Goal: Task Accomplishment & Management: Use online tool/utility

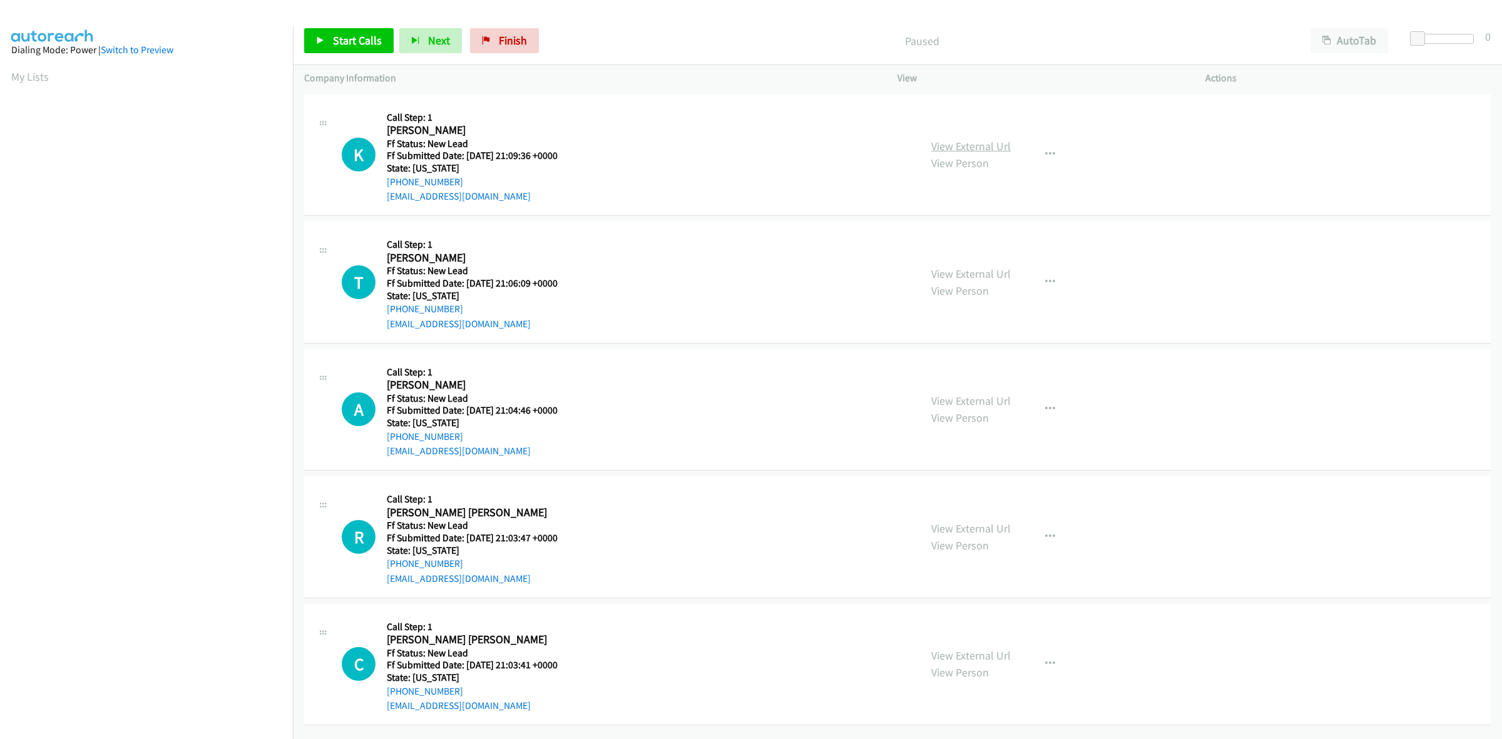
click at [965, 150] on link "View External Url" at bounding box center [970, 146] width 79 height 14
click at [949, 275] on link "View External Url" at bounding box center [970, 274] width 79 height 14
click at [956, 405] on link "View External Url" at bounding box center [970, 401] width 79 height 14
click at [995, 526] on link "View External Url" at bounding box center [970, 528] width 79 height 14
click at [989, 651] on link "View External Url" at bounding box center [970, 655] width 79 height 14
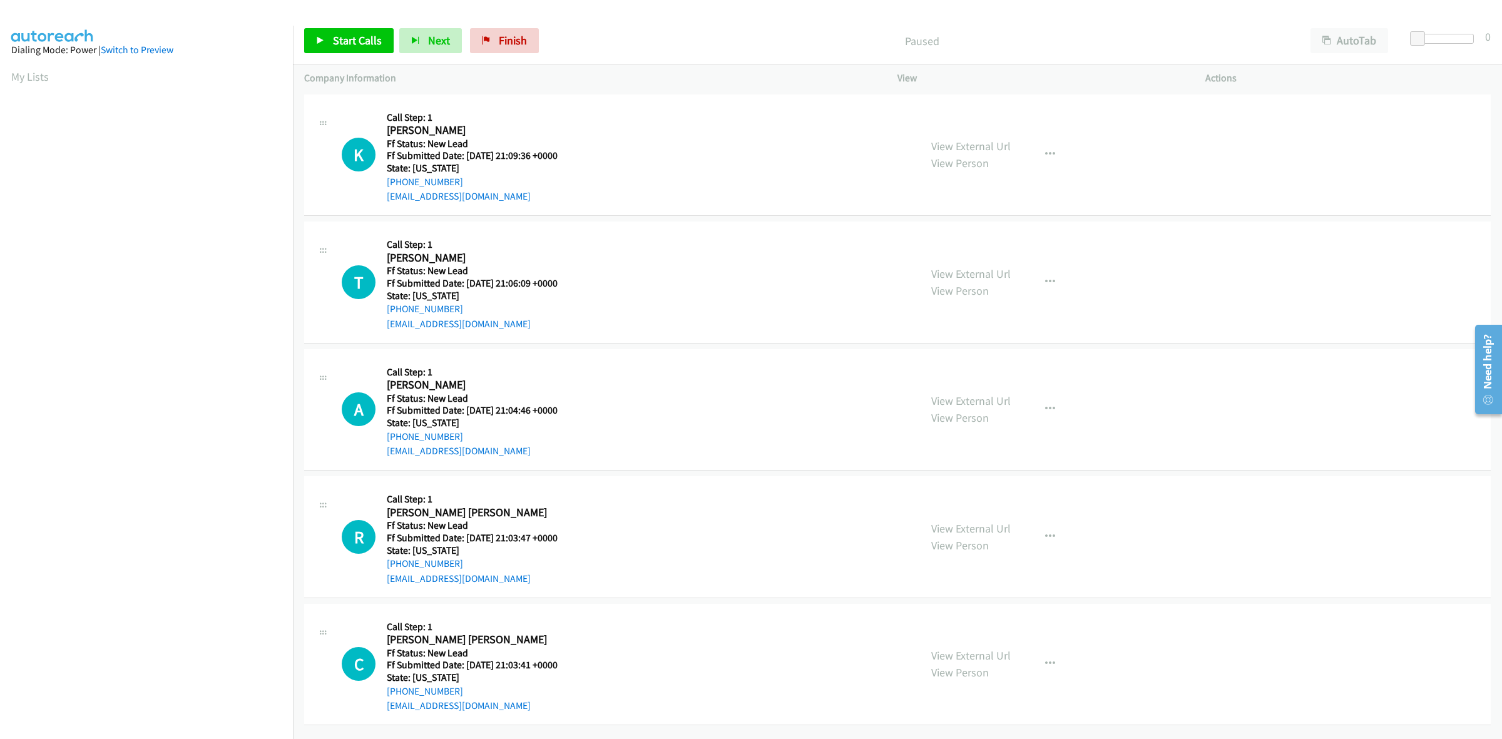
scroll to position [7, 0]
drag, startPoint x: 370, startPoint y: 30, endPoint x: 451, endPoint y: 39, distance: 81.2
click at [370, 30] on link "Start Calls" at bounding box center [348, 40] width 89 height 25
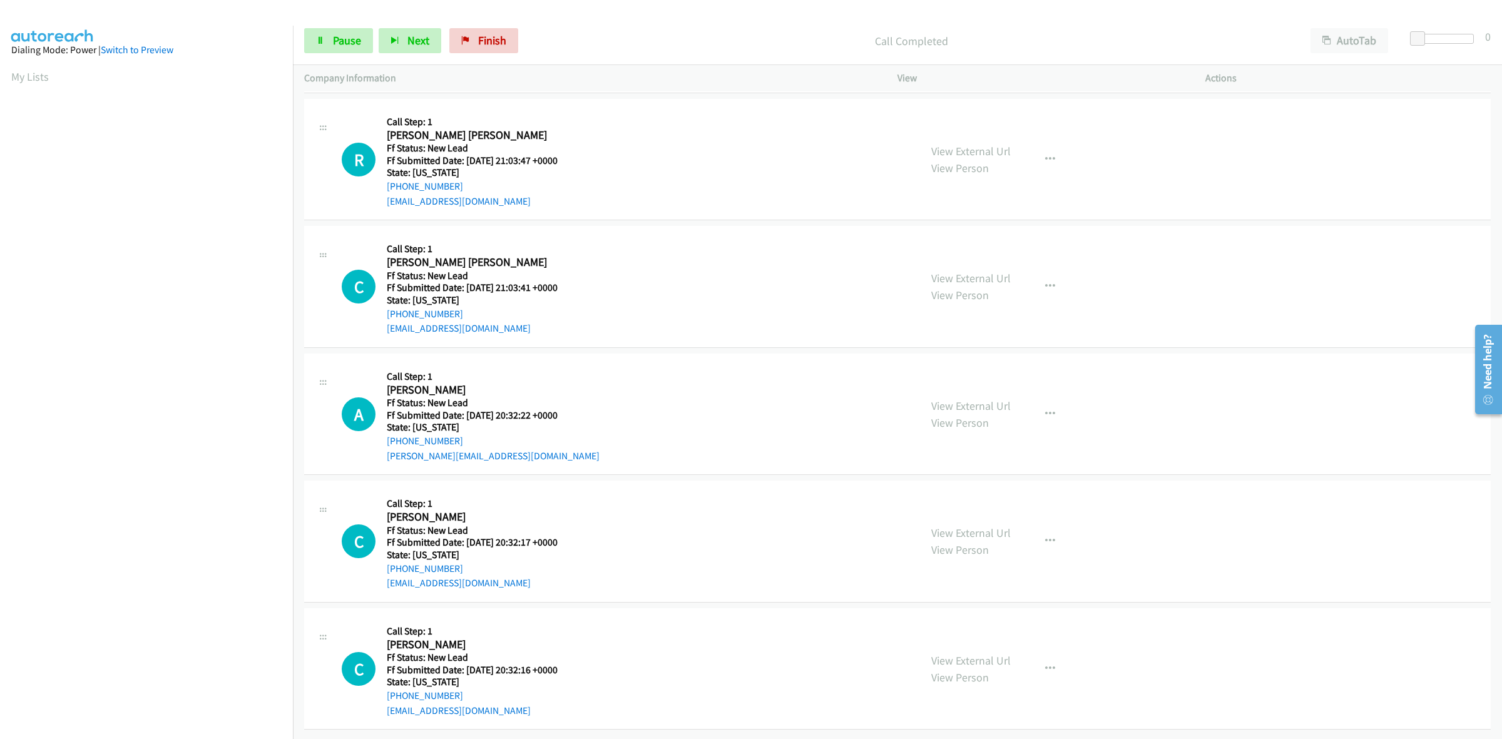
scroll to position [470, 0]
click at [964, 399] on link "View External Url" at bounding box center [970, 406] width 79 height 14
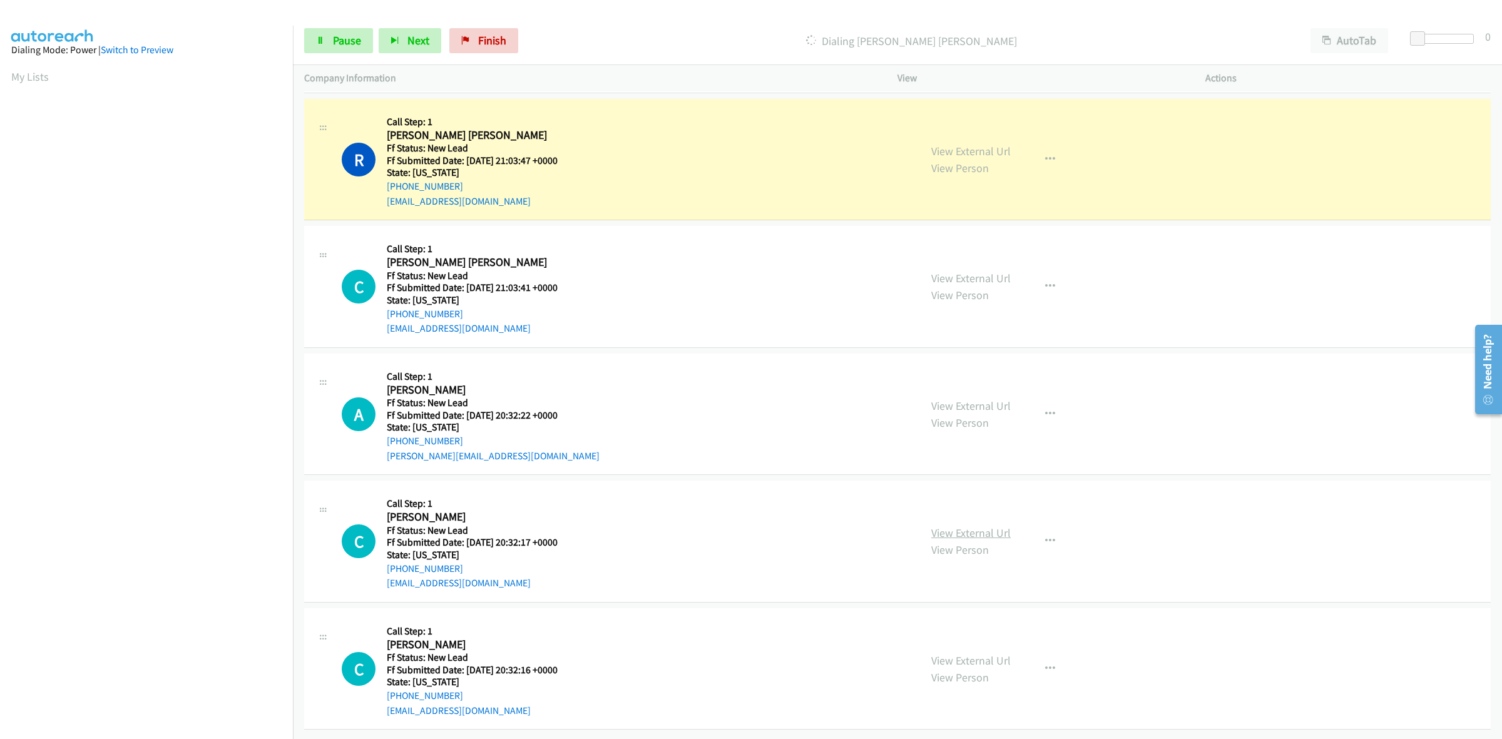
click at [936, 526] on link "View External Url" at bounding box center [970, 533] width 79 height 14
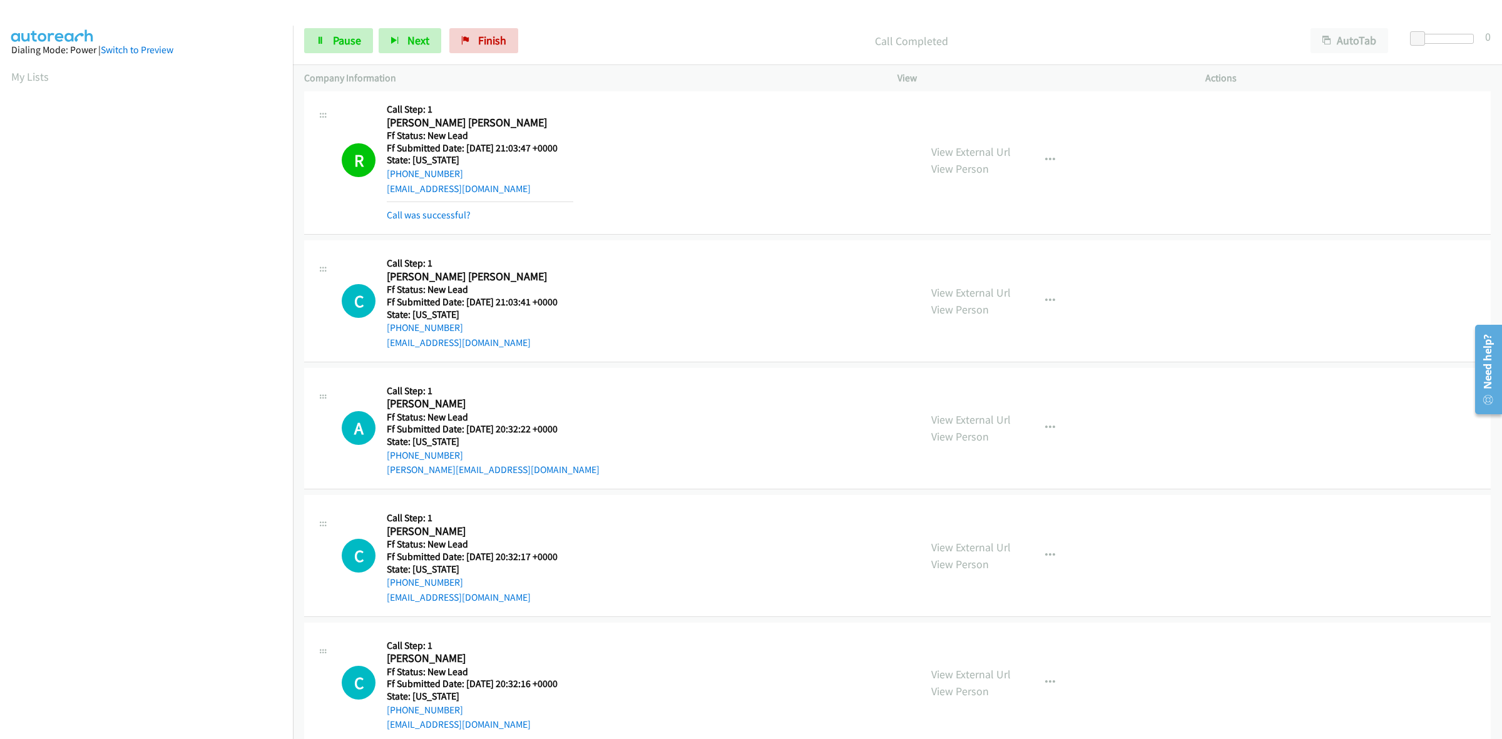
click at [974, 643] on div "View External Url View Person View External Url Email Schedule/Manage Callback …" at bounding box center [1079, 683] width 319 height 99
click at [980, 671] on link "View External Url" at bounding box center [970, 674] width 79 height 14
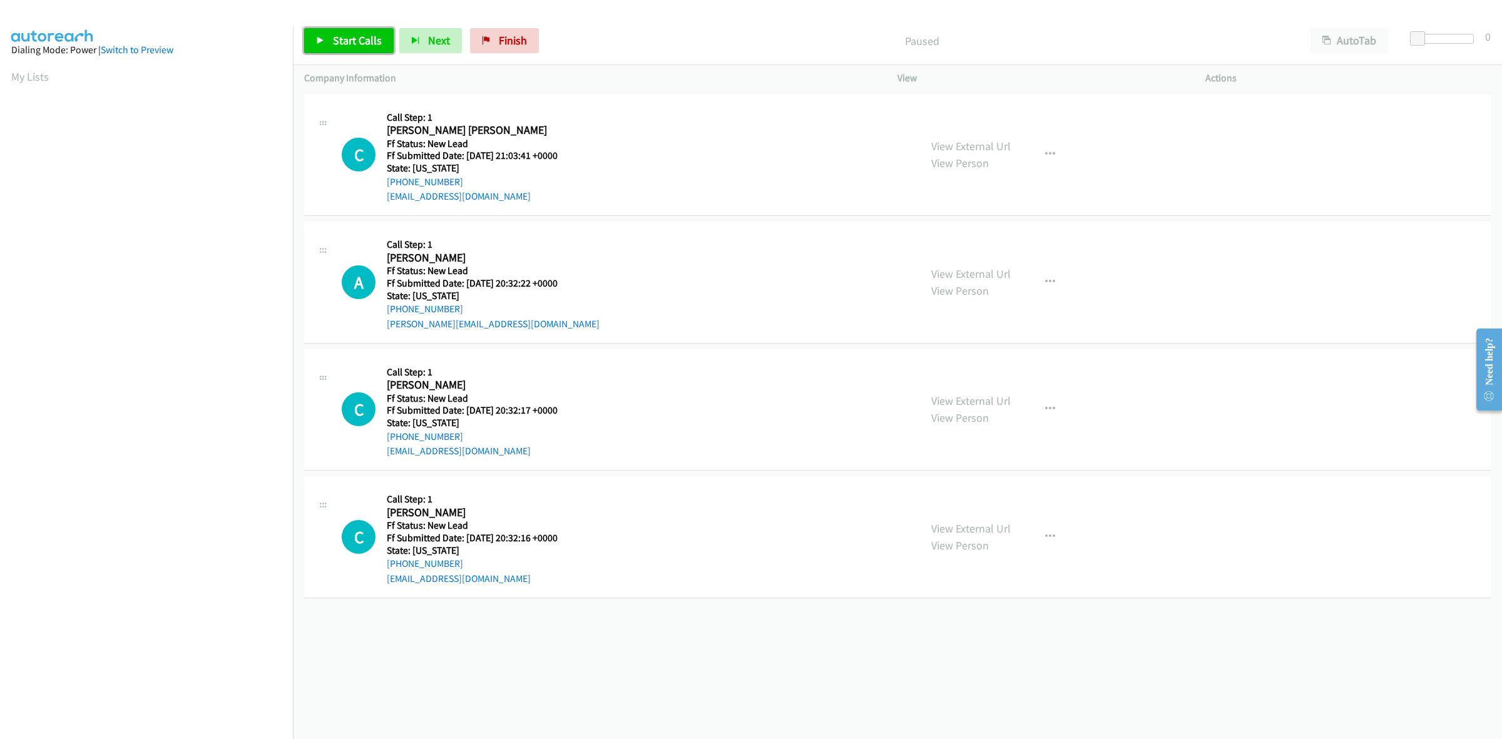
click at [366, 43] on span "Start Calls" at bounding box center [357, 40] width 49 height 14
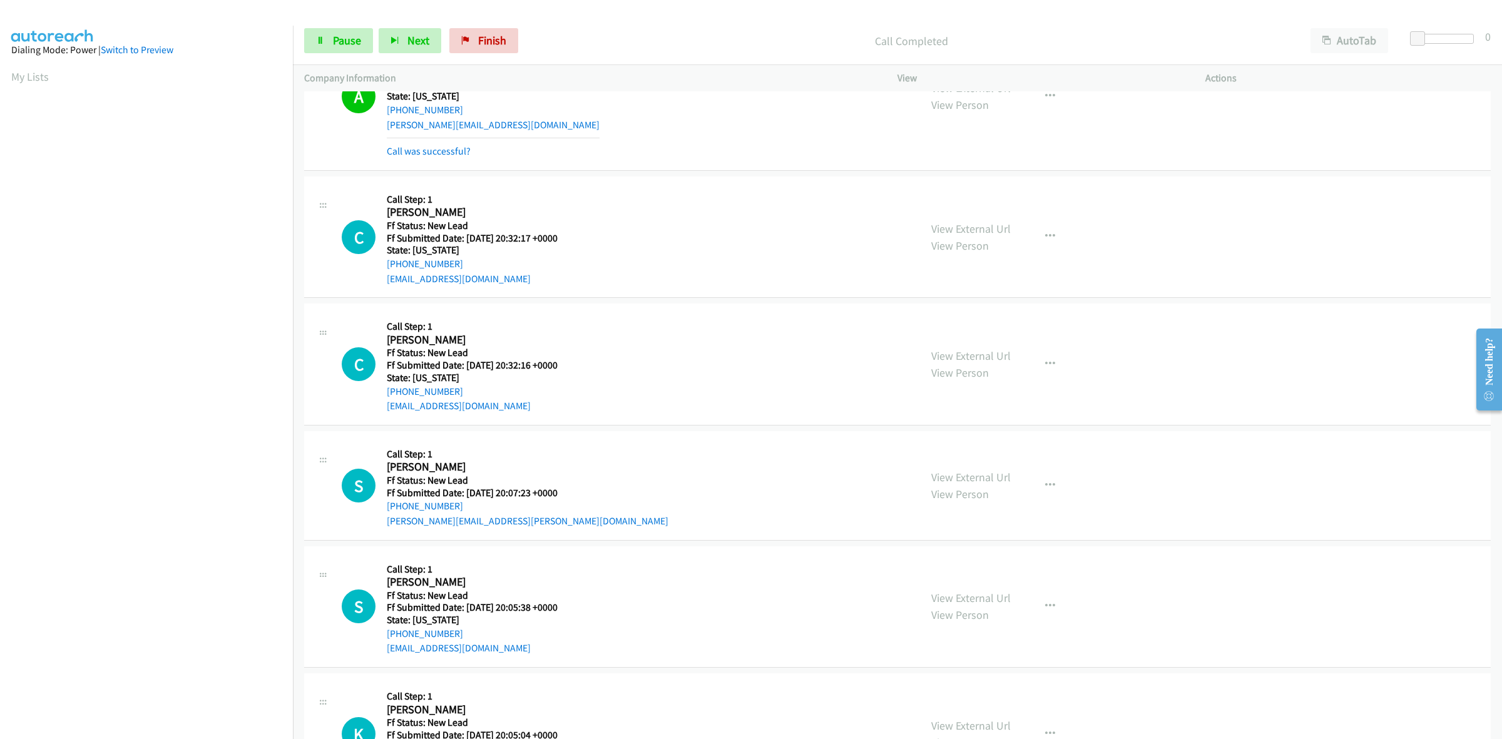
scroll to position [235, 0]
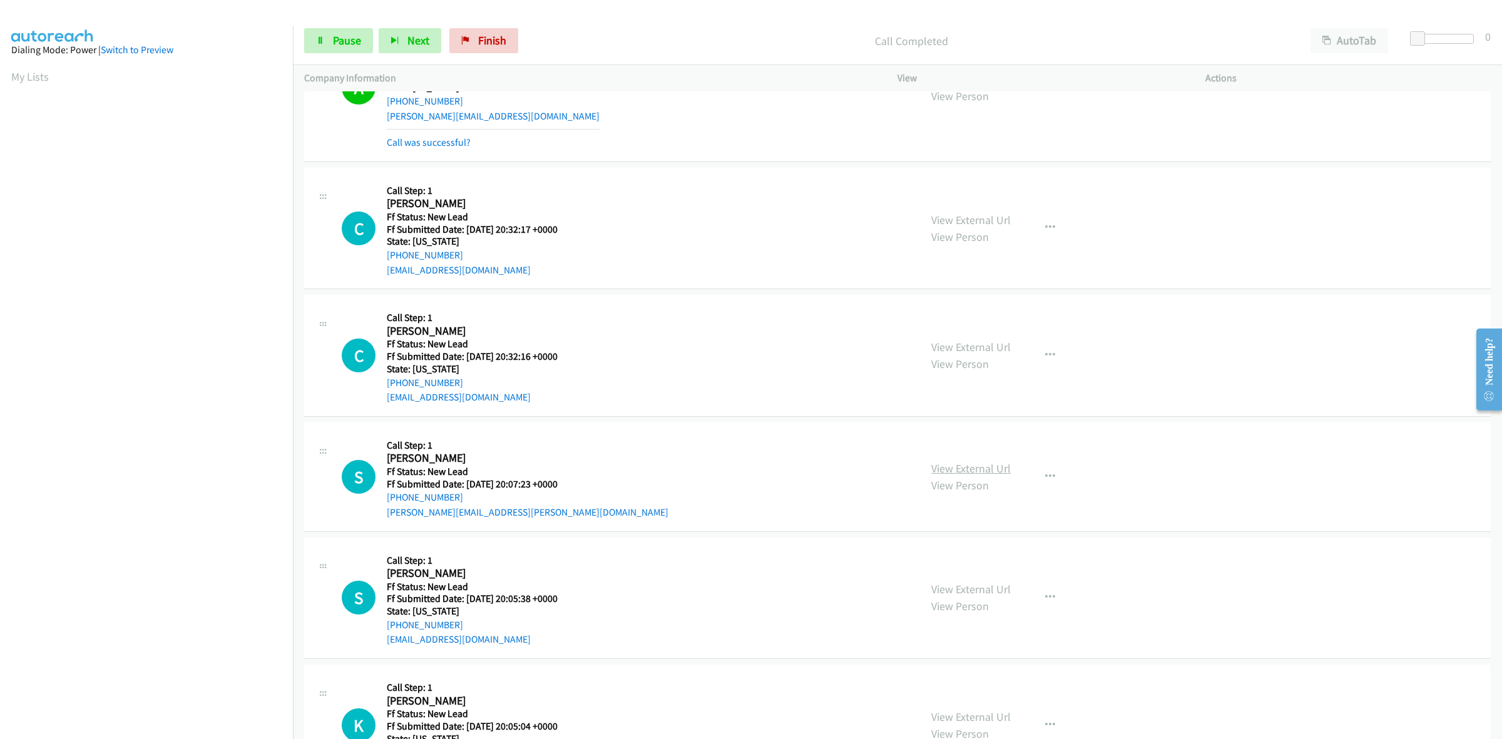
click at [939, 474] on link "View External Url" at bounding box center [970, 468] width 79 height 14
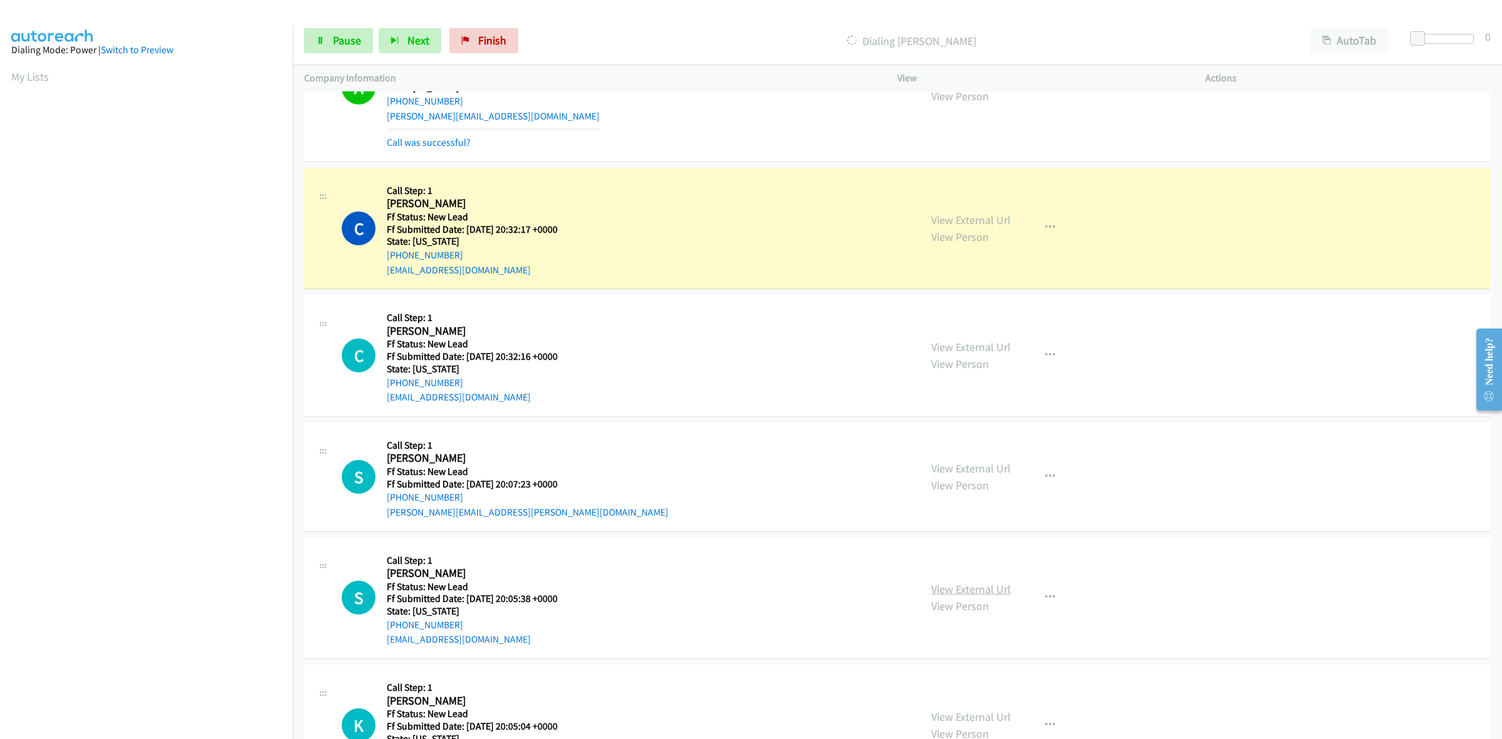
click at [969, 589] on link "View External Url" at bounding box center [970, 589] width 79 height 14
click at [952, 714] on link "View External Url" at bounding box center [970, 717] width 79 height 14
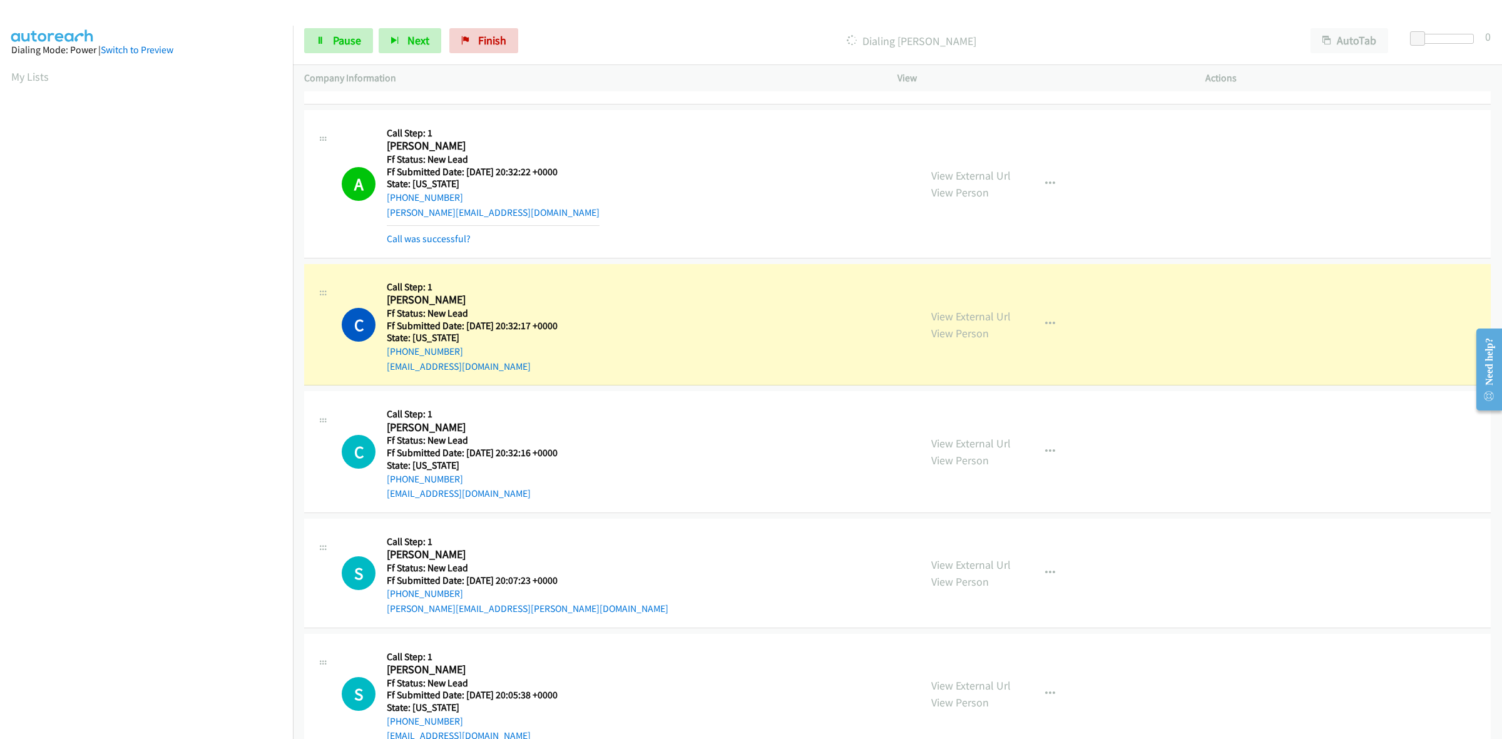
scroll to position [69, 0]
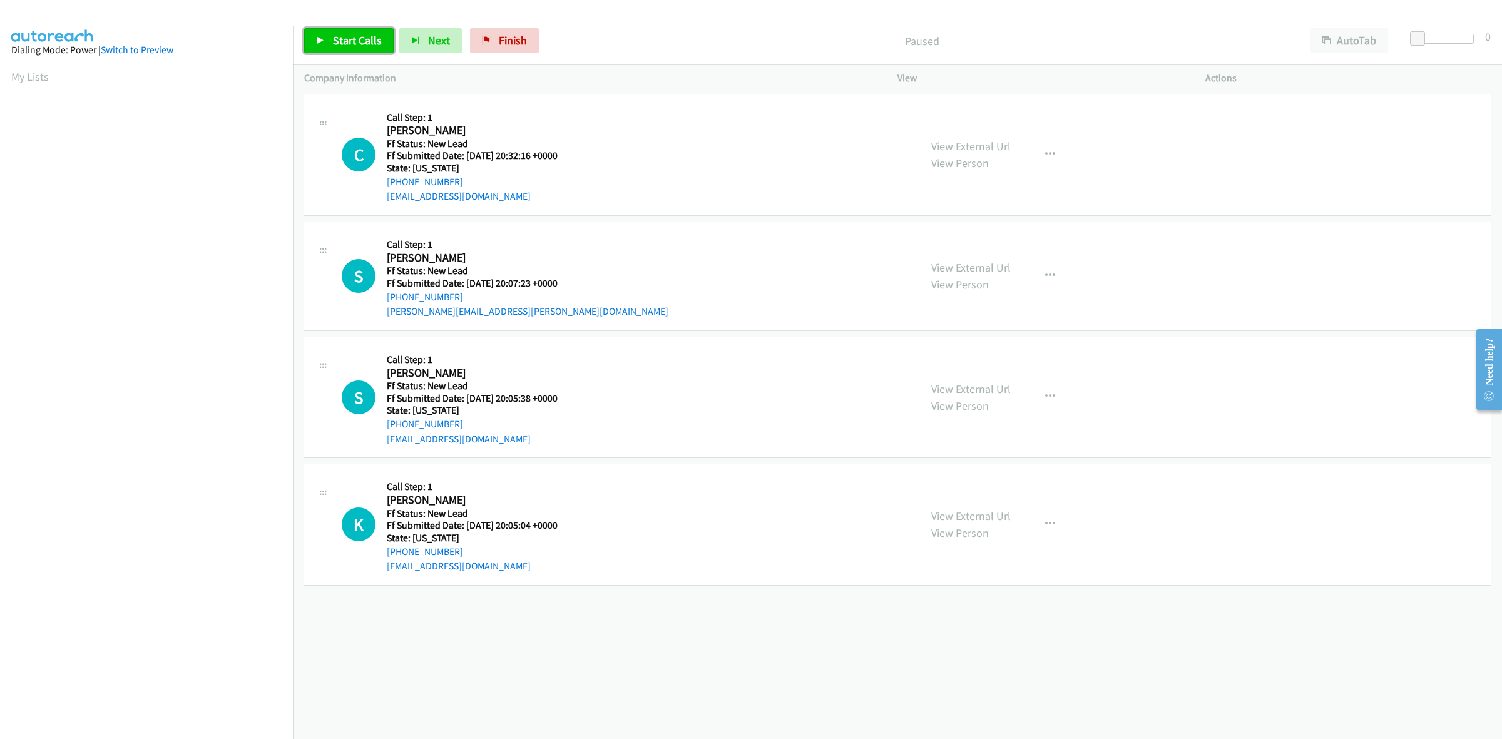
click at [339, 47] on span "Start Calls" at bounding box center [357, 40] width 49 height 14
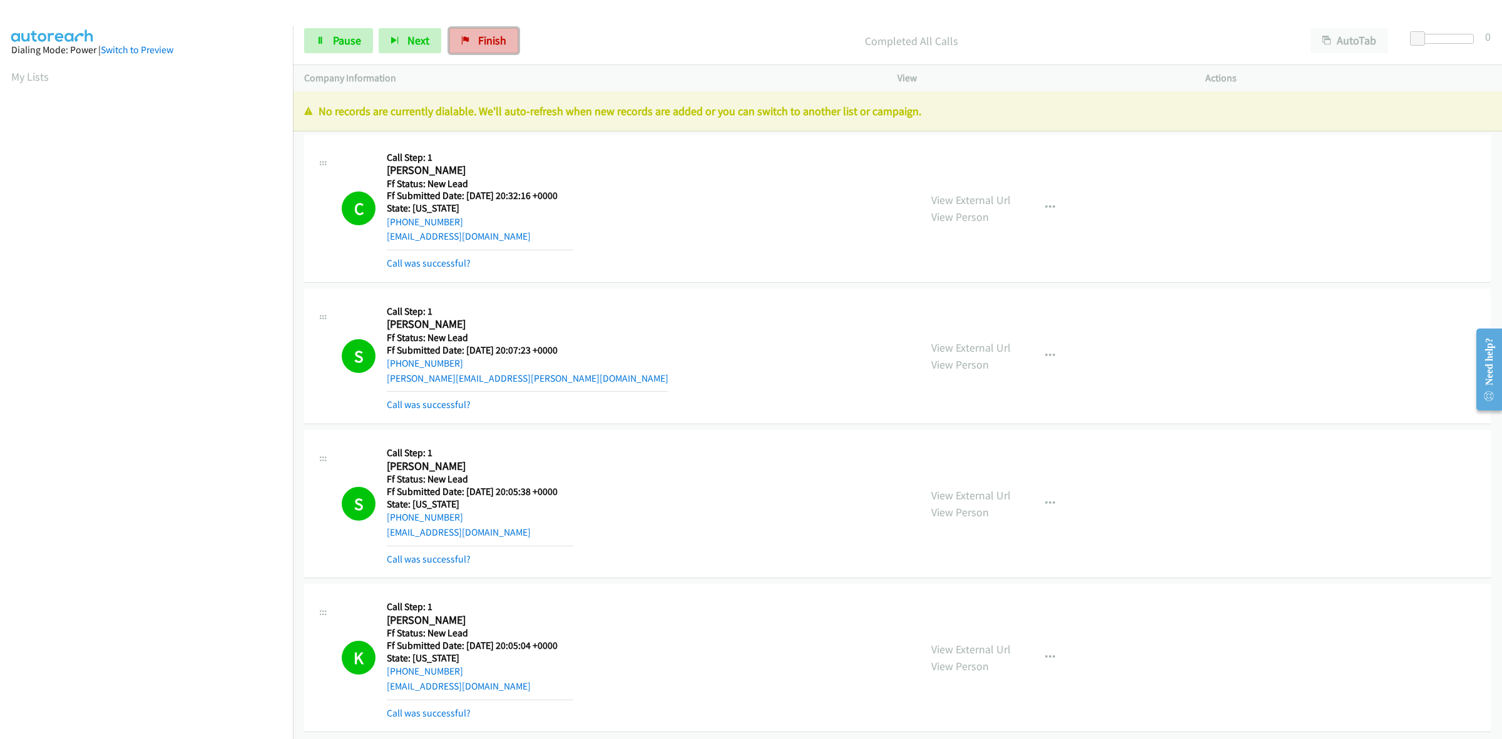
drag, startPoint x: 496, startPoint y: 35, endPoint x: 793, endPoint y: 77, distance: 299.5
click at [496, 35] on span "Finish" at bounding box center [492, 40] width 28 height 14
